Goal: Information Seeking & Learning: Learn about a topic

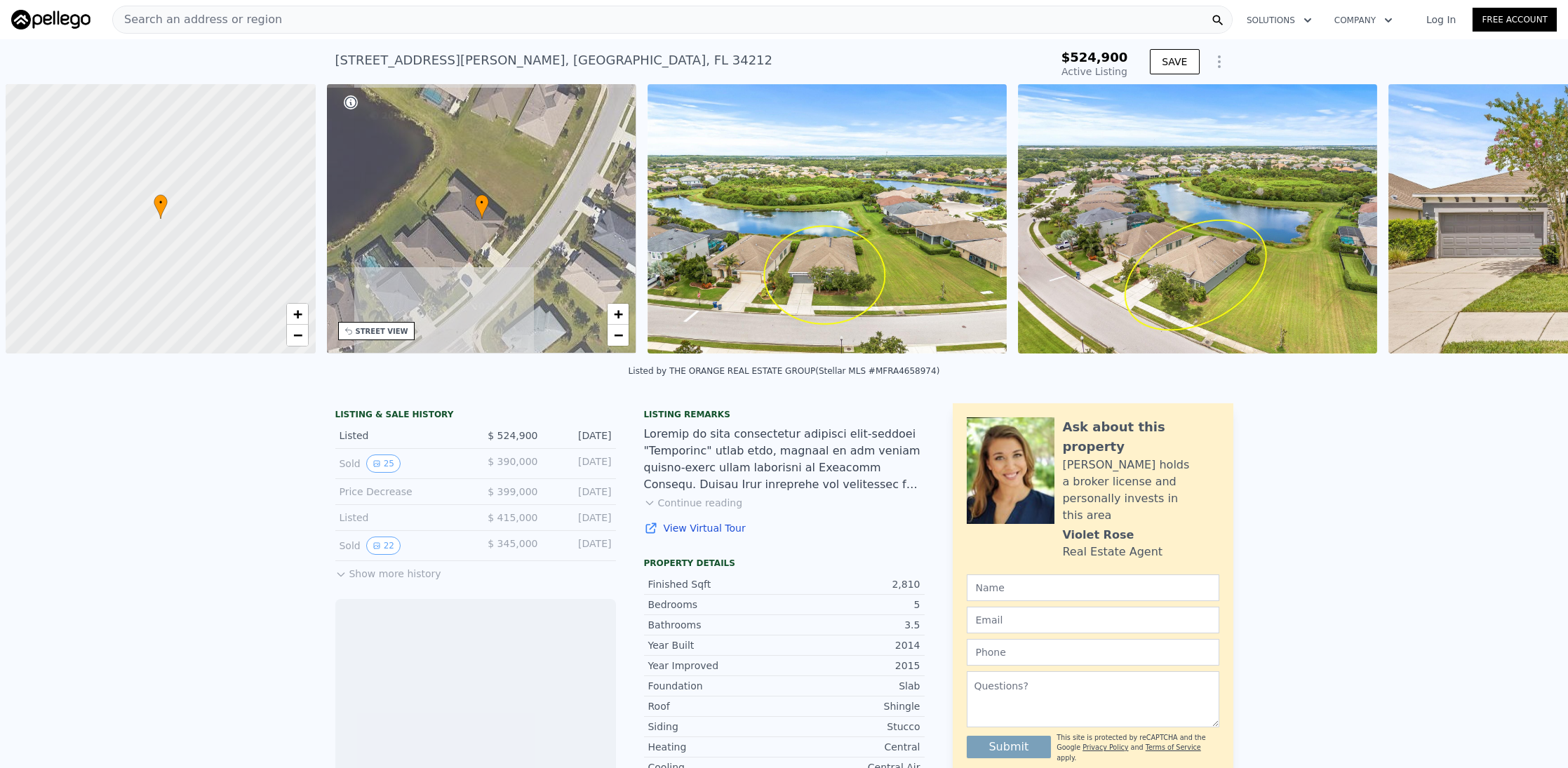
scroll to position [0, 5]
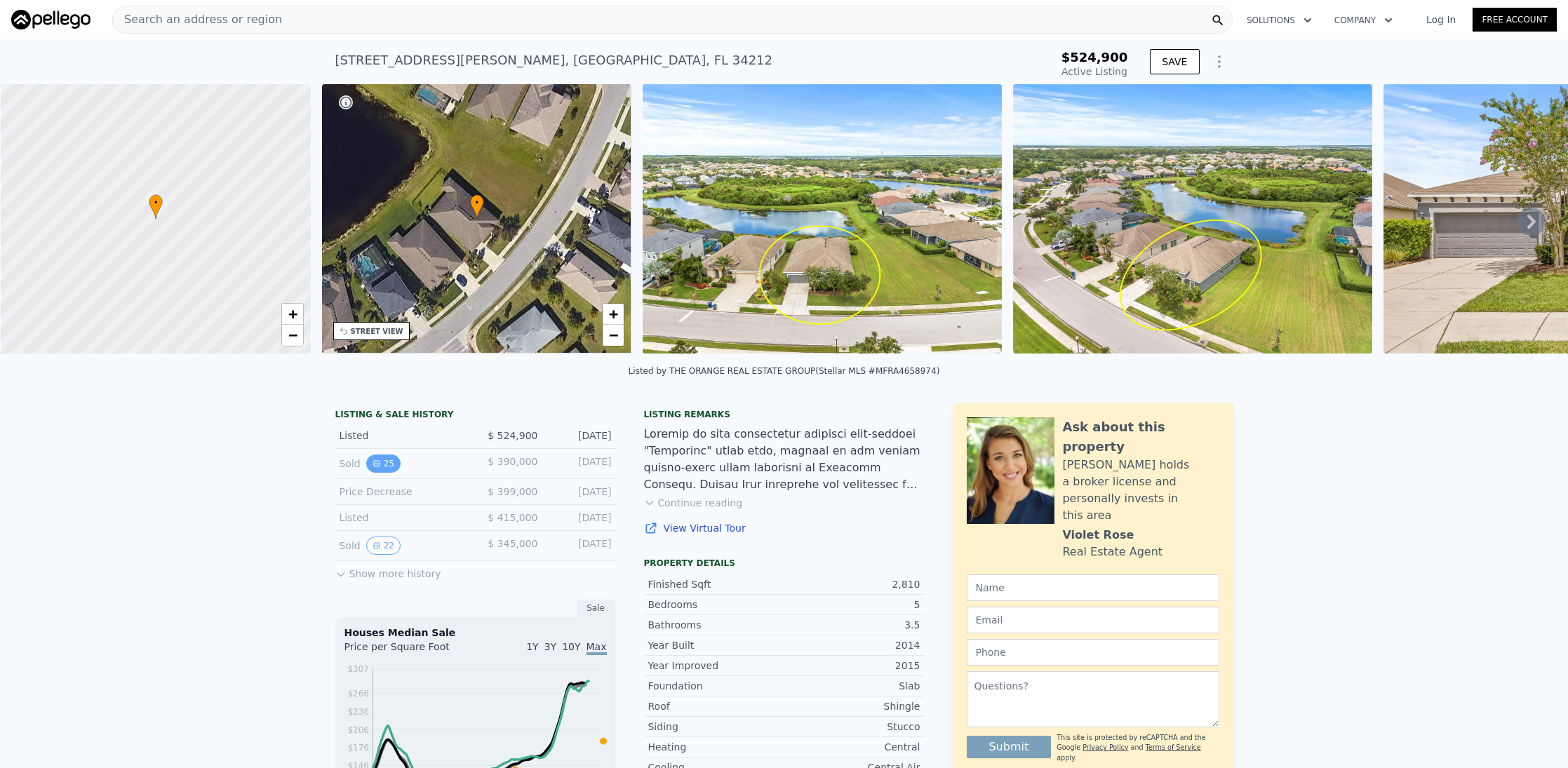
click at [377, 473] on button "25" at bounding box center [383, 463] width 34 height 18
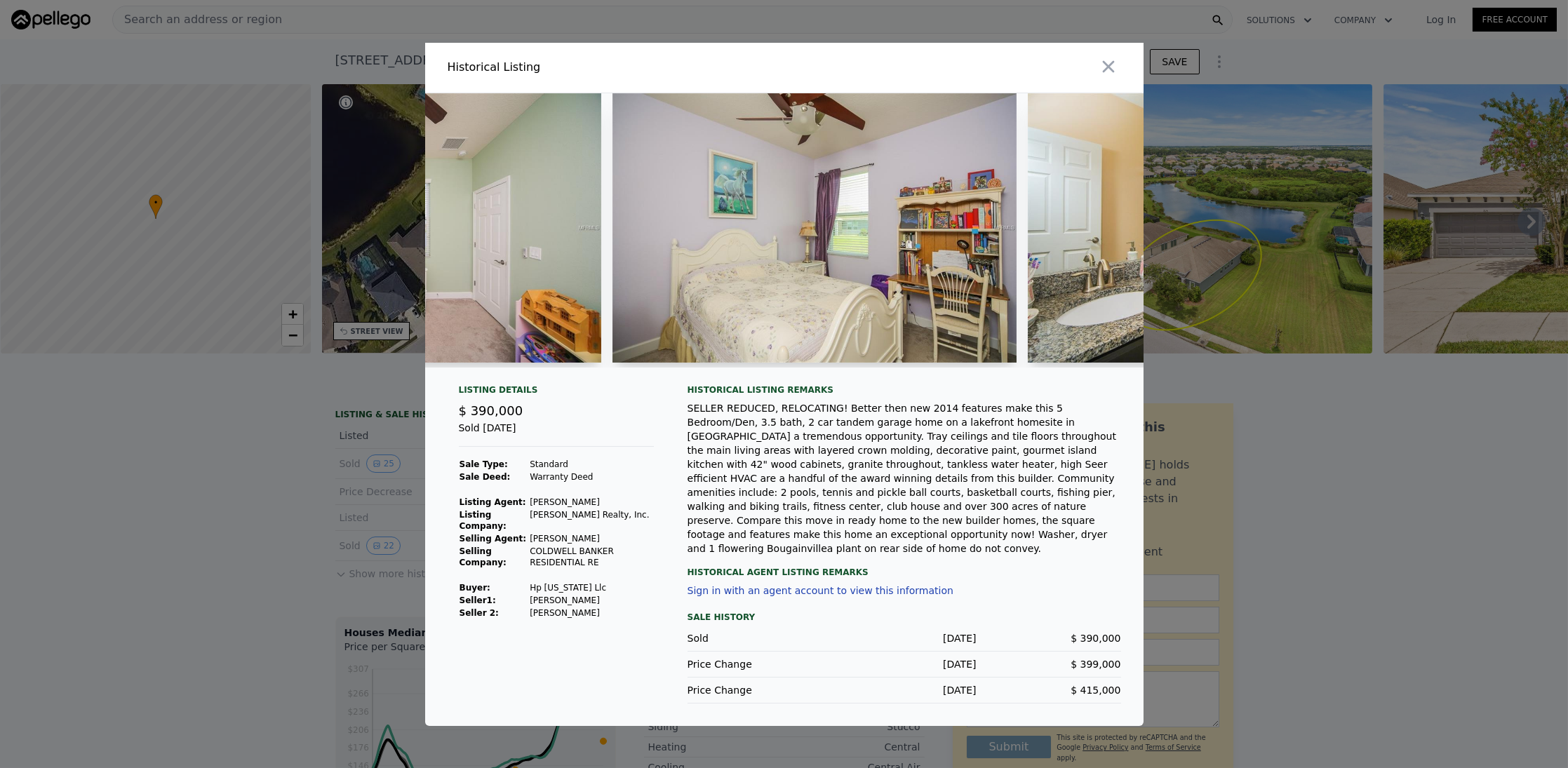
scroll to position [0, 7507]
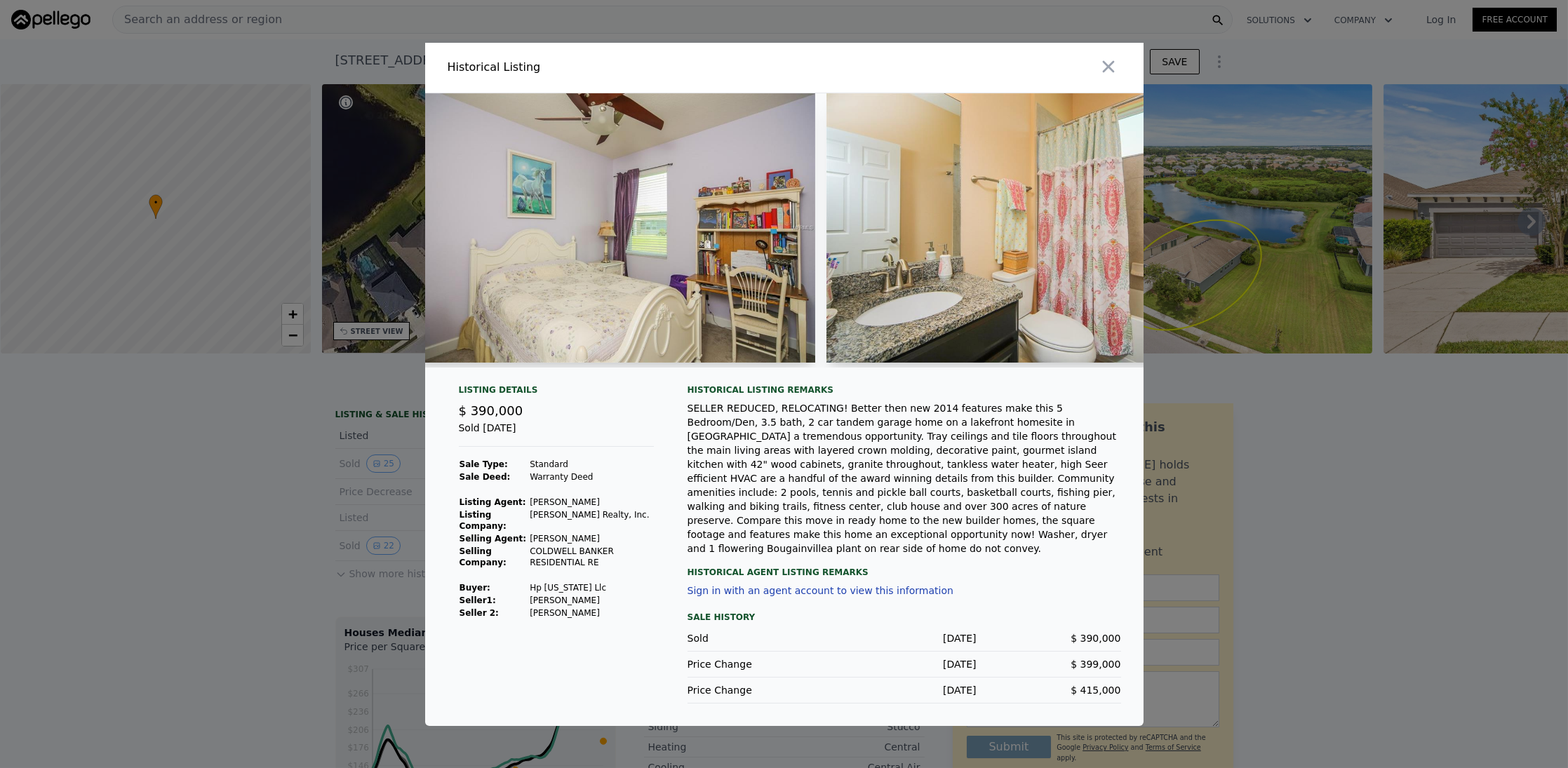
click at [510, 447] on div "Sold [DATE]" at bounding box center [556, 433] width 195 height 26
drag, startPoint x: 1130, startPoint y: 676, endPoint x: 1052, endPoint y: 667, distance: 78.5
click at [1052, 670] on div "Listing Details $ 390,000 Sold [DATE] Sale Type: Standard Sale Deed: Warranty D…" at bounding box center [784, 555] width 719 height 341
click at [1064, 631] on div "$ 390,000" at bounding box center [1048, 638] width 144 height 14
click at [279, 563] on div at bounding box center [784, 384] width 1568 height 768
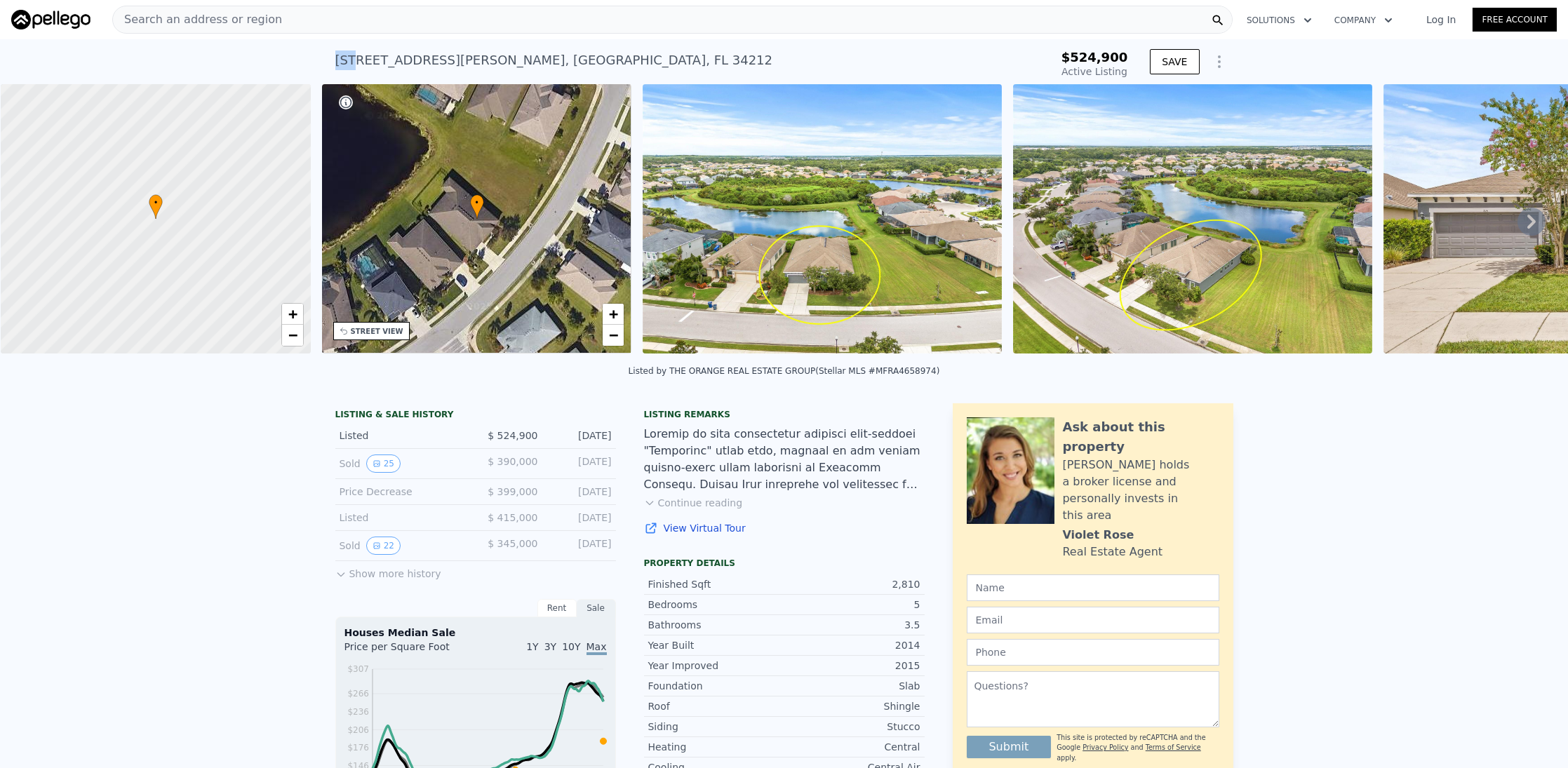
drag, startPoint x: 324, startPoint y: 56, endPoint x: 660, endPoint y: 13, distance: 338.7
click at [423, 61] on div "[STREET_ADDRESS][PERSON_NAME] Active at $524,900 $524,900 Active Listing SAVE" at bounding box center [784, 61] width 1568 height 45
click at [335, 61] on div "[STREET_ADDRESS][PERSON_NAME]" at bounding box center [554, 60] width 438 height 20
click at [348, 61] on div "[STREET_ADDRESS][PERSON_NAME]" at bounding box center [554, 60] width 438 height 20
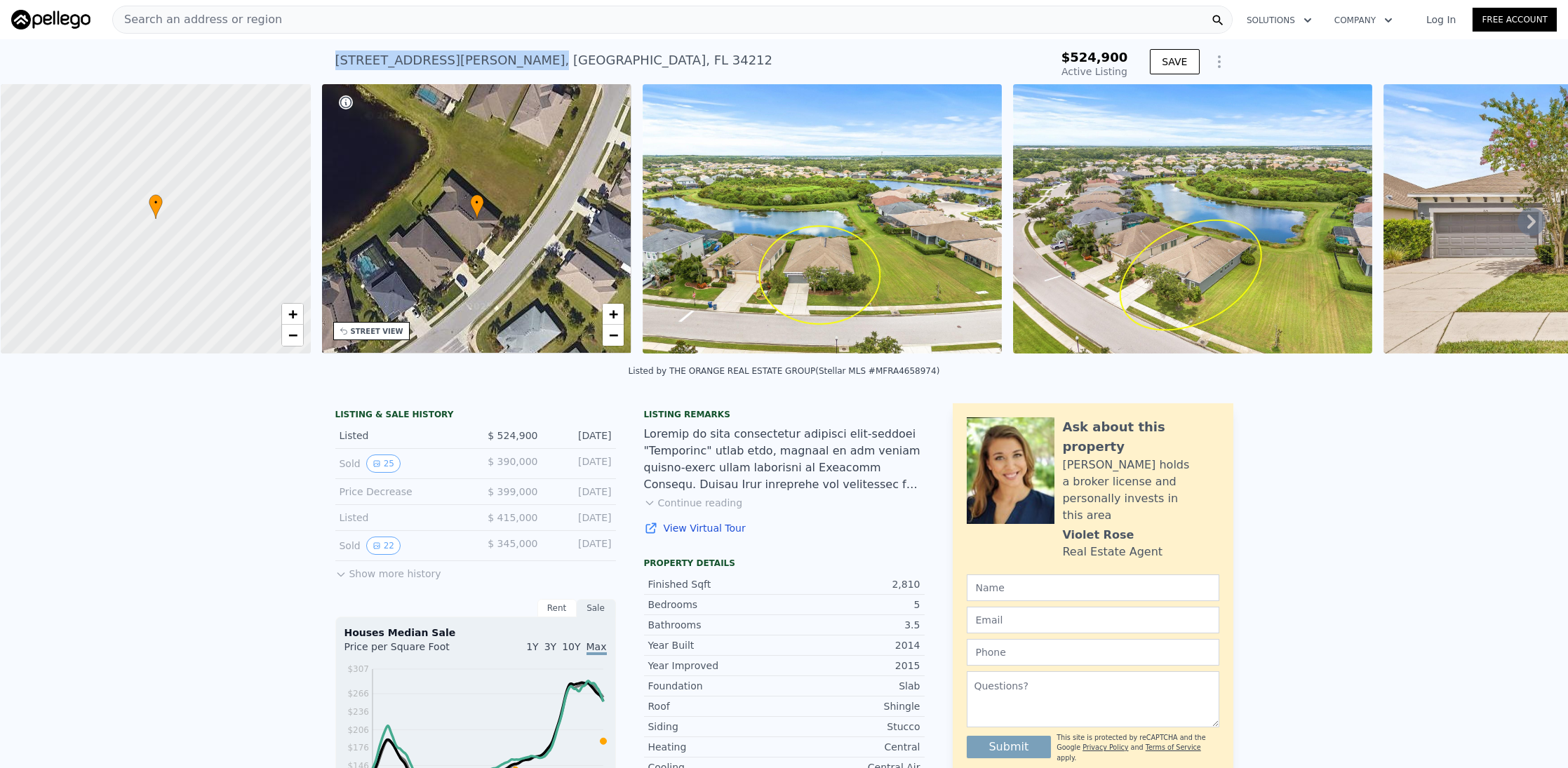
drag, startPoint x: 330, startPoint y: 61, endPoint x: 429, endPoint y: 61, distance: 99.0
click at [429, 61] on div "[STREET_ADDRESS][PERSON_NAME]" at bounding box center [554, 60] width 438 height 20
copy div "[STREET_ADDRESS][PERSON_NAME] ,"
click at [1518, 223] on icon at bounding box center [1531, 221] width 28 height 28
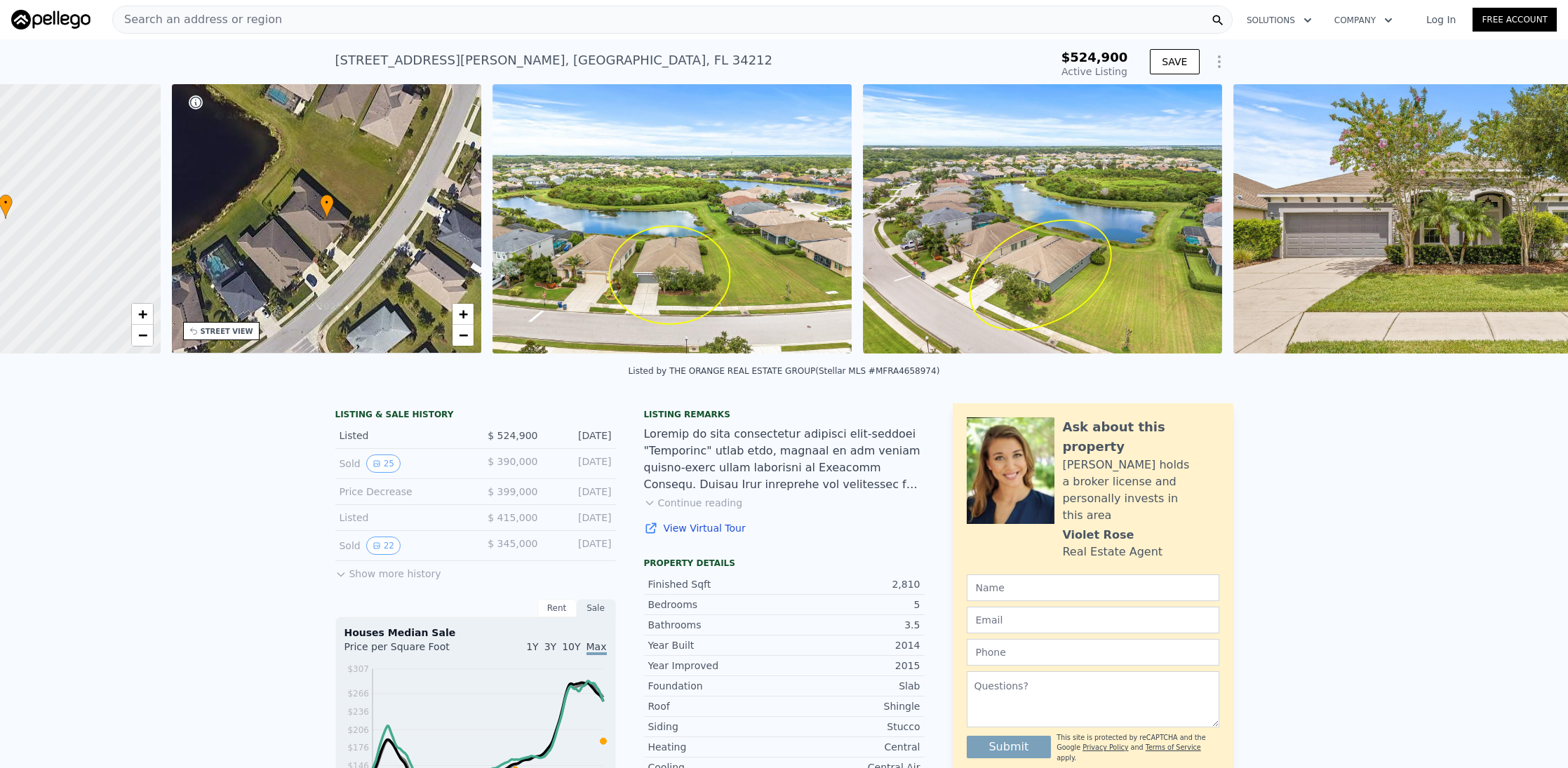
scroll to position [0, 326]
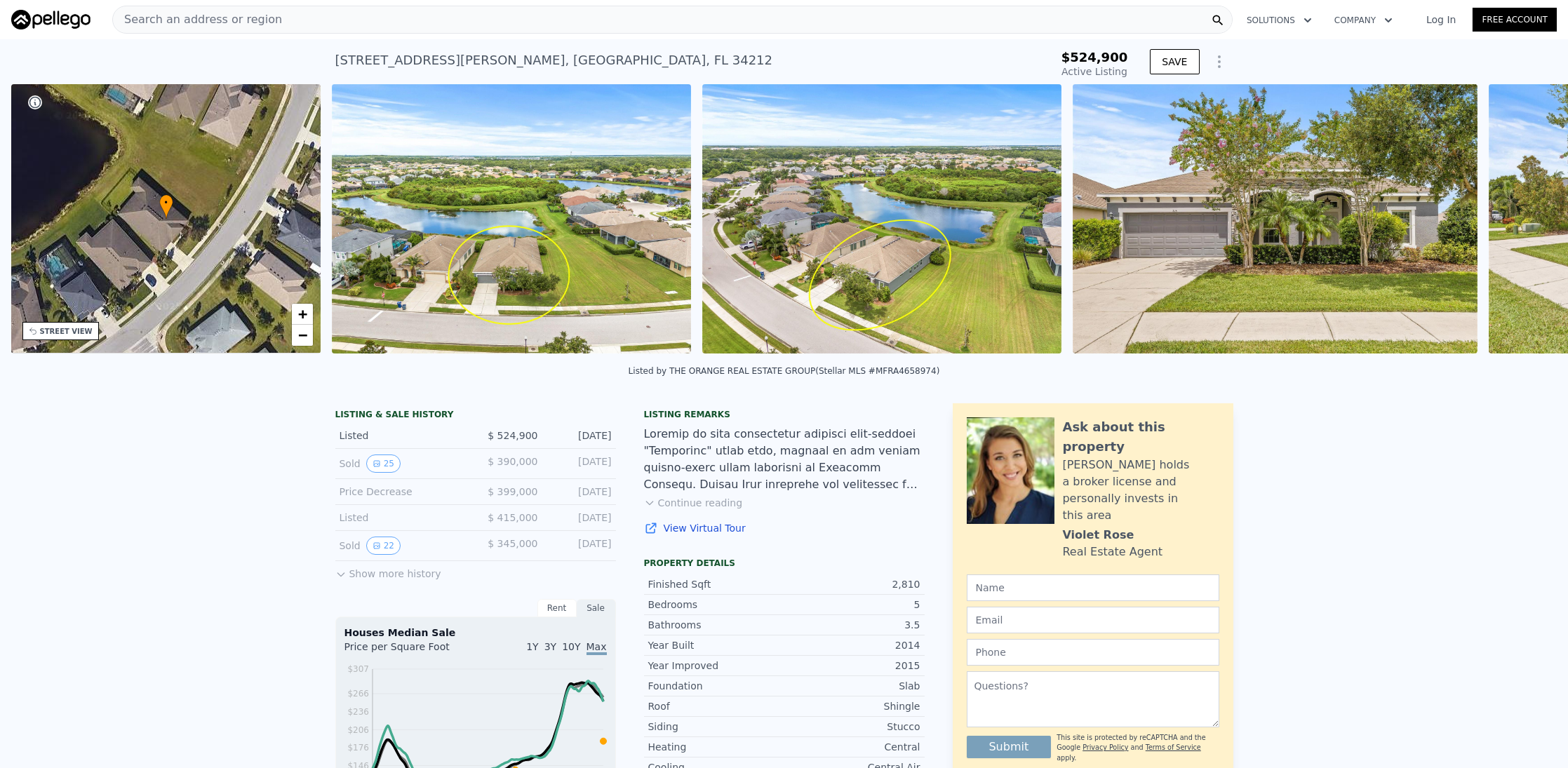
click at [1512, 222] on div "• + − • + − STREET VIEW Loading... SATELLITE VIEW" at bounding box center [784, 221] width 1568 height 274
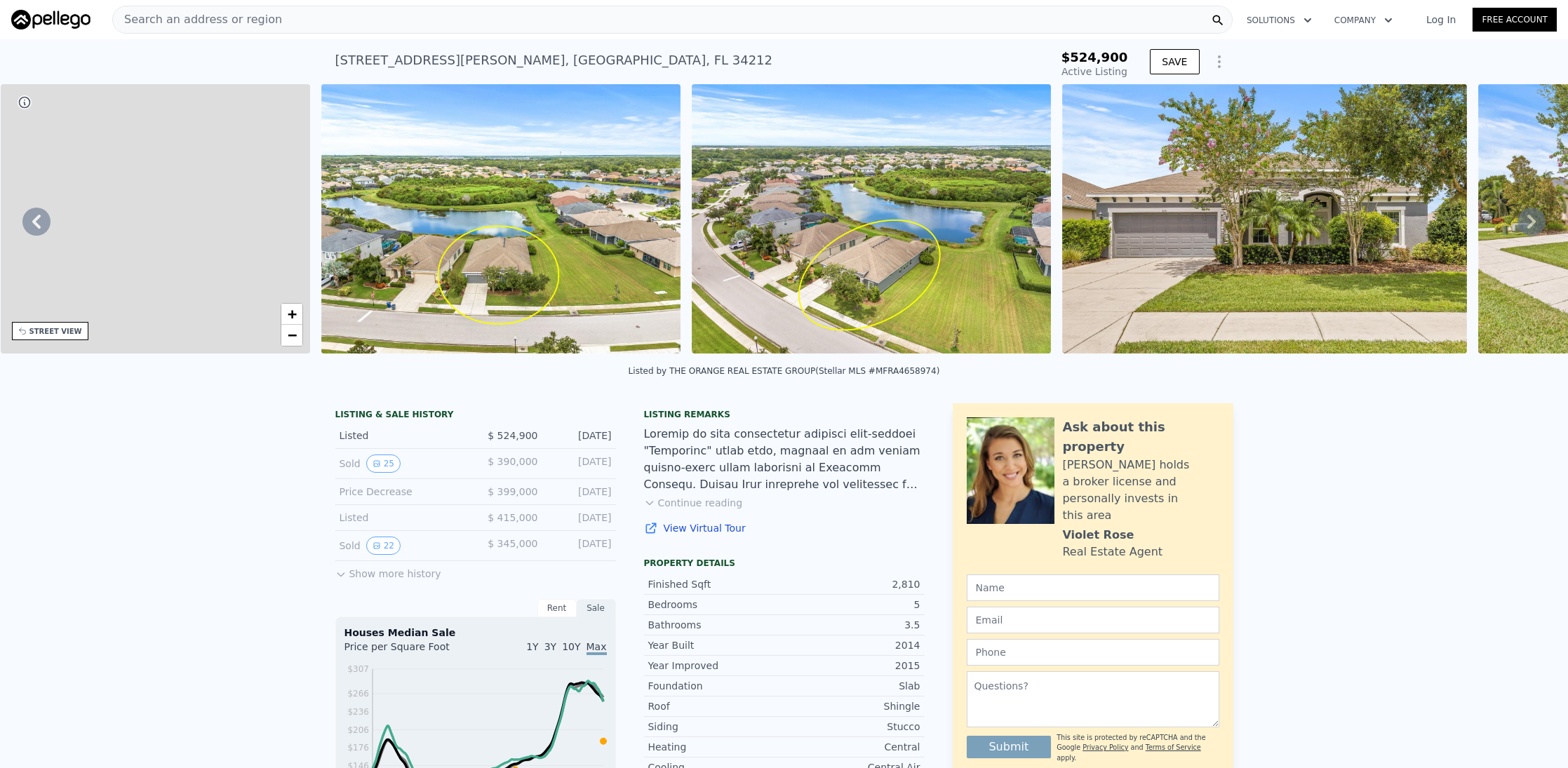
drag, startPoint x: 635, startPoint y: 251, endPoint x: 767, endPoint y: 246, distance: 132.1
click at [778, 247] on div "• + − • + − STREET VIEW Loading... SATELLITE VIEW" at bounding box center [784, 221] width 1568 height 274
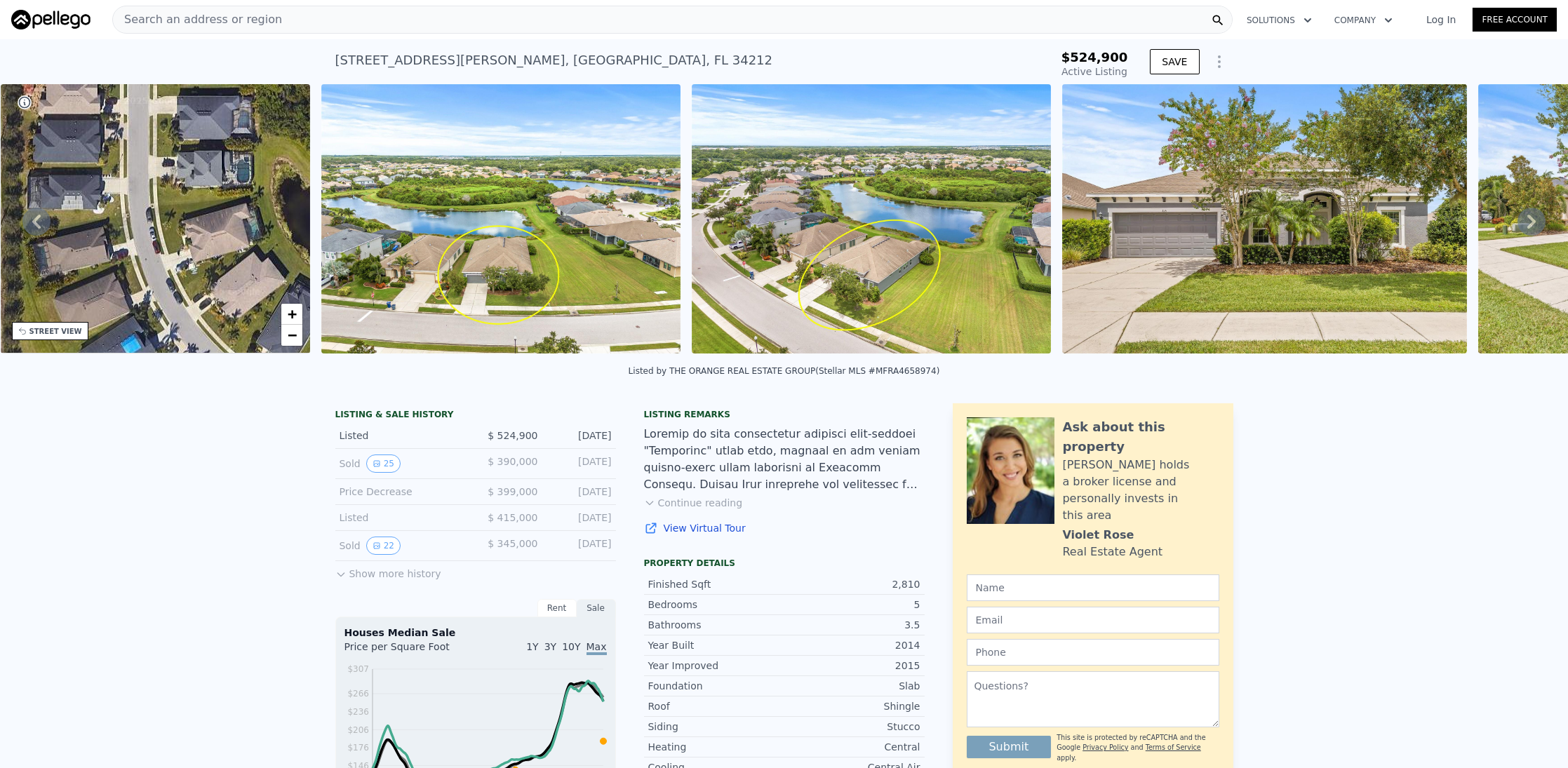
drag, startPoint x: 318, startPoint y: 356, endPoint x: 612, endPoint y: 289, distance: 301.5
click at [598, 329] on div at bounding box center [501, 221] width 370 height 274
